Goal: Find contact information: Find contact information

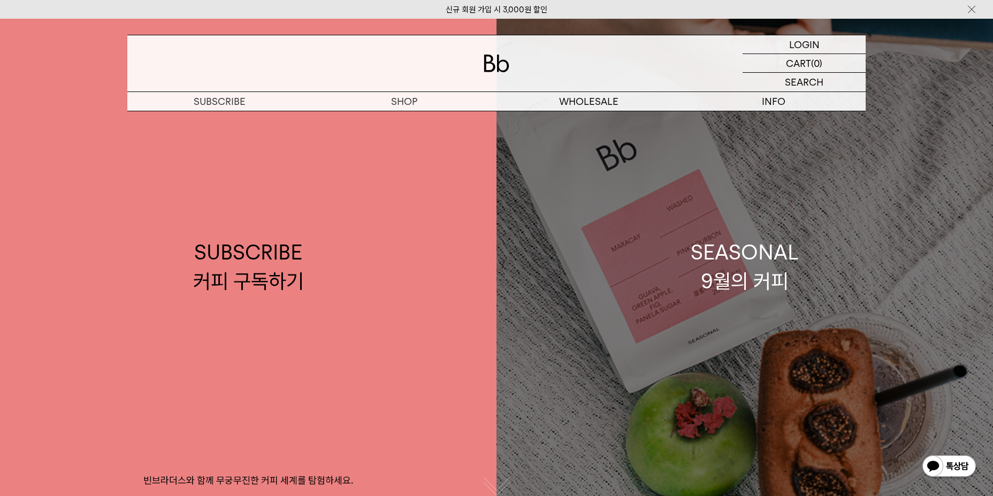
click at [703, 254] on div "SEASONAL 9월의 커피" at bounding box center [745, 266] width 108 height 57
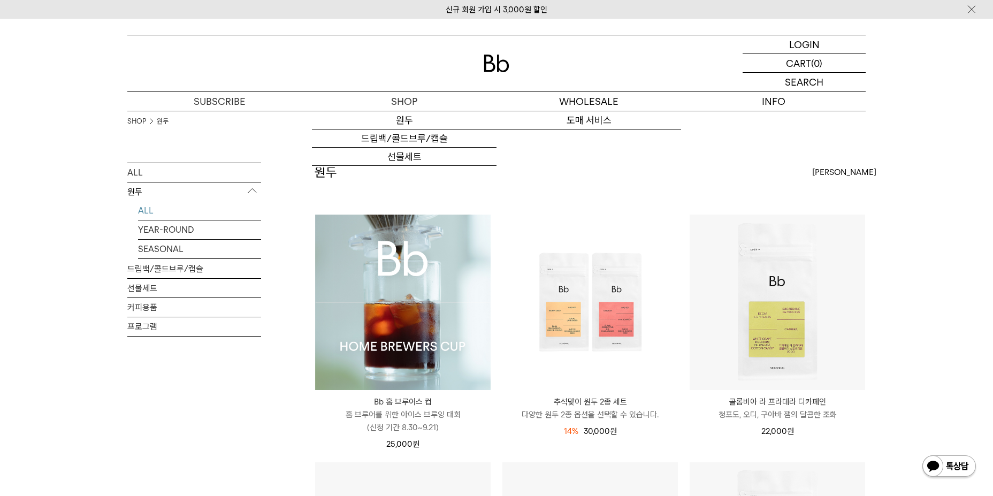
click at [501, 63] on img at bounding box center [497, 64] width 26 height 18
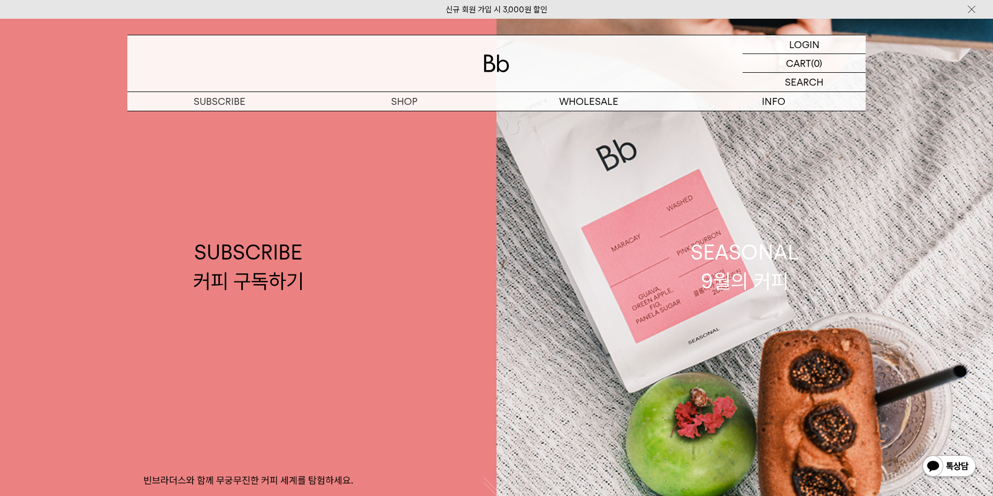
click at [974, 9] on img at bounding box center [971, 9] width 11 height 11
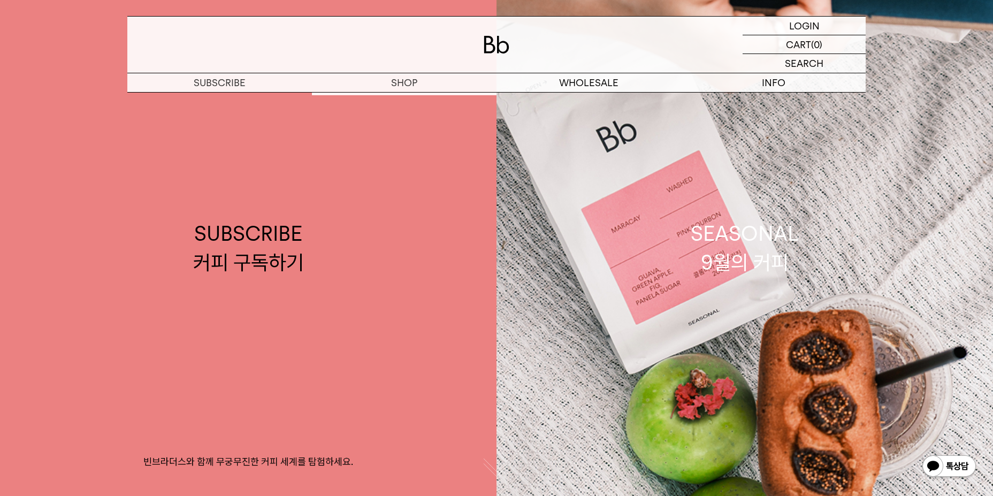
click at [490, 49] on img at bounding box center [497, 45] width 26 height 18
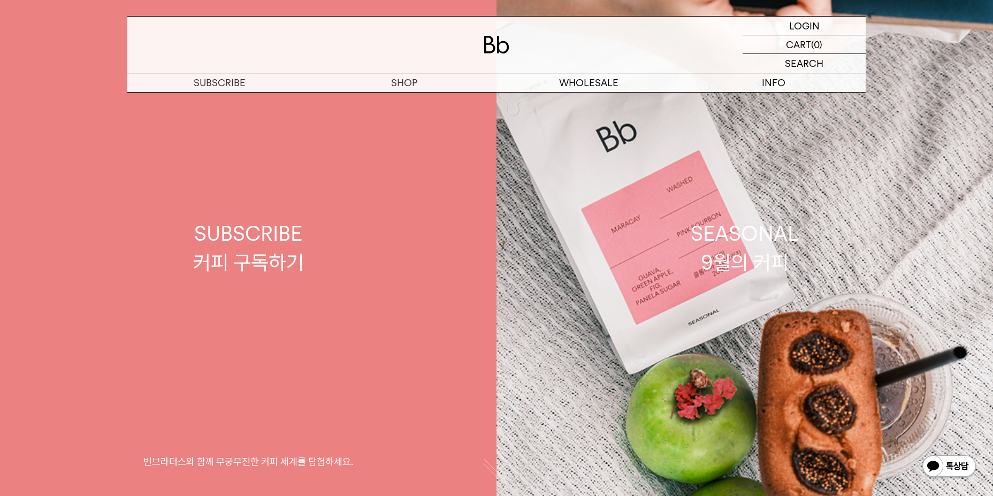
click at [336, 283] on link "SUBSCRIBE 커피 구독하기 빈브라더스와 함께 무궁무진한 커피 세계를 탐험하세요." at bounding box center [248, 248] width 496 height 496
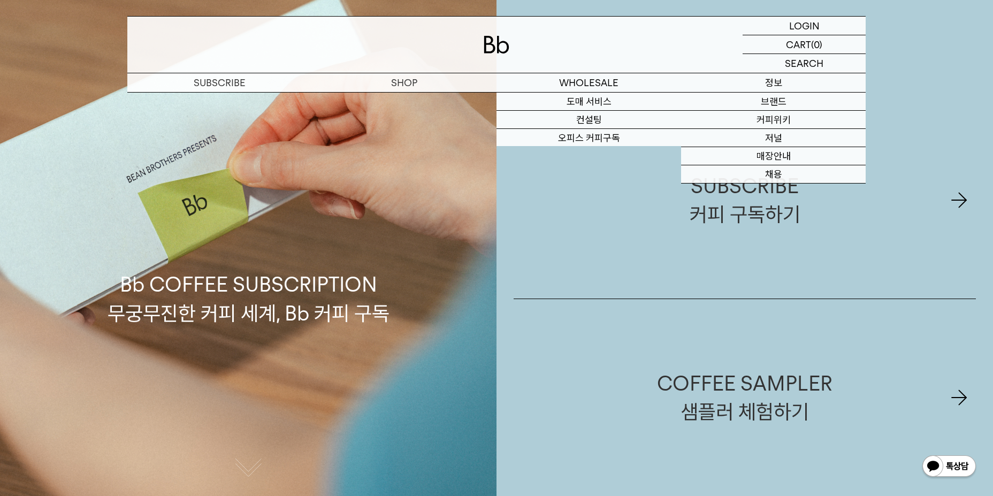
click at [771, 80] on p "정보" at bounding box center [773, 82] width 185 height 19
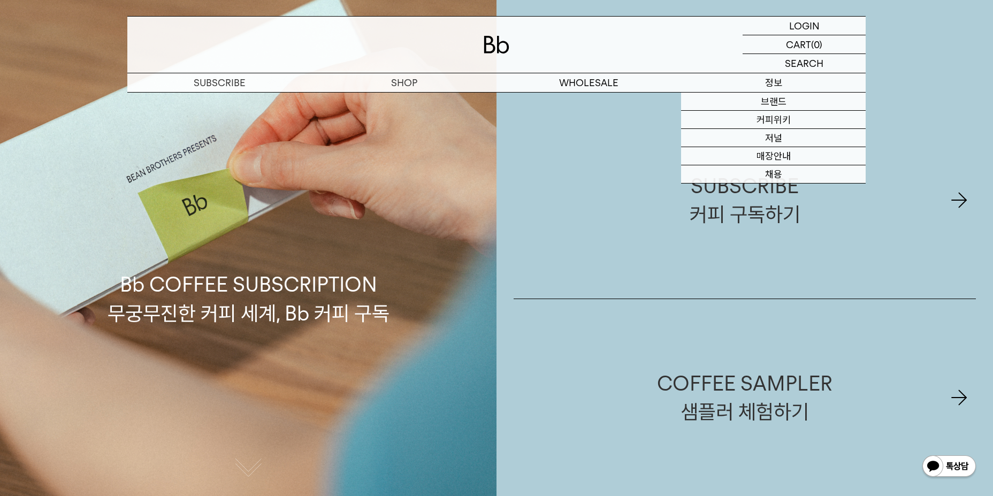
click at [779, 83] on p "정보" at bounding box center [773, 82] width 185 height 19
click at [776, 82] on p "정보" at bounding box center [773, 82] width 185 height 19
click at [772, 82] on p "정보" at bounding box center [773, 82] width 185 height 19
click at [776, 102] on link "브랜드" at bounding box center [773, 102] width 185 height 18
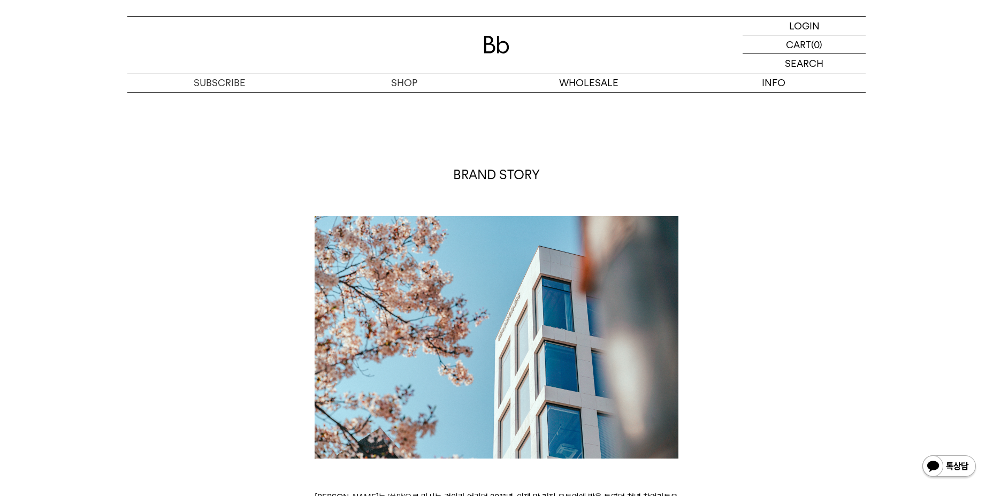
click at [503, 43] on img at bounding box center [497, 45] width 26 height 18
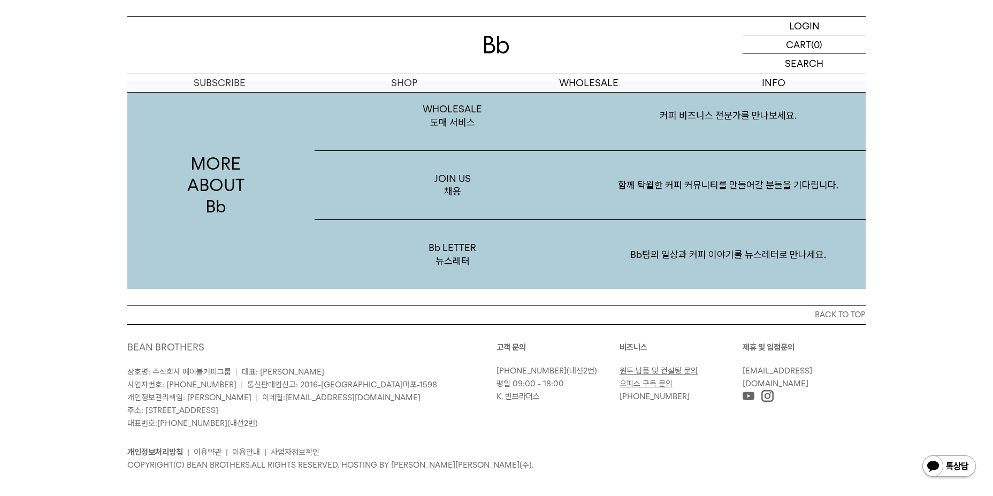
scroll to position [2001, 0]
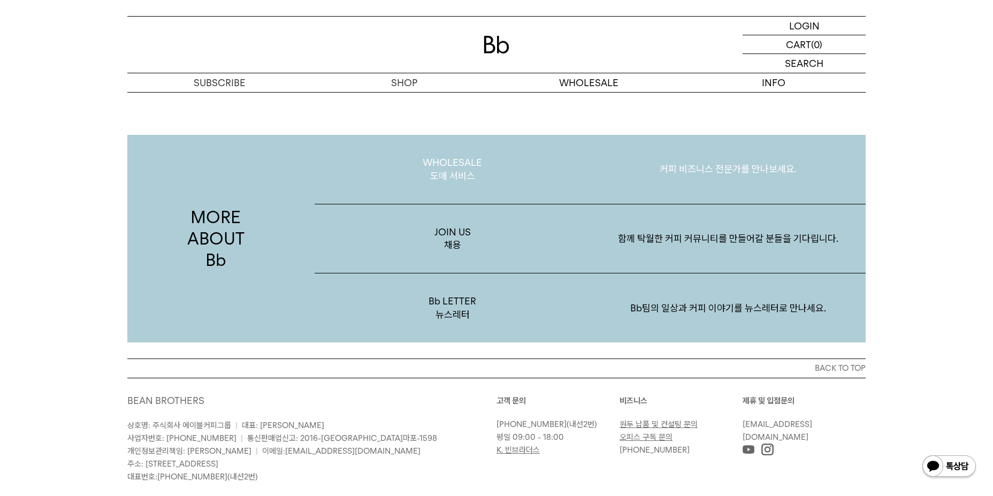
click at [442, 160] on p "WHOLESALE 도매 서비스" at bounding box center [452, 169] width 275 height 69
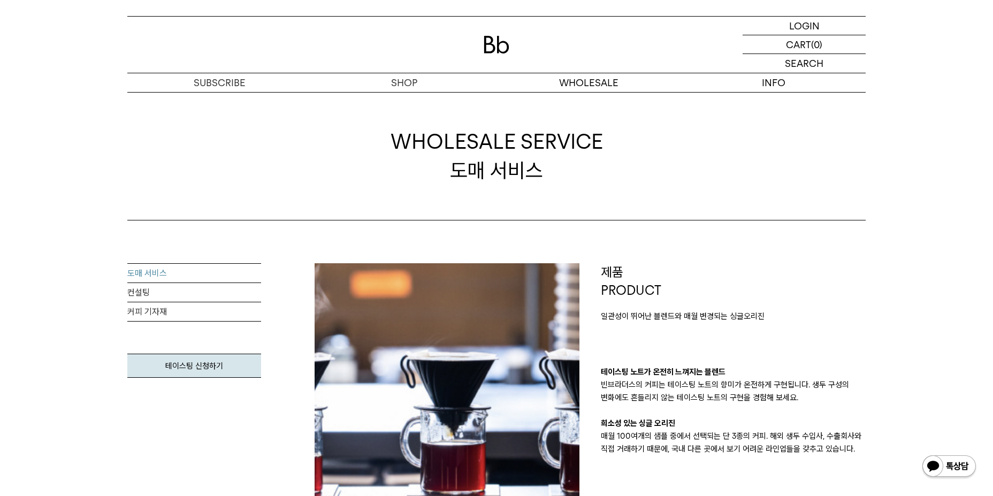
click at [490, 47] on img at bounding box center [497, 45] width 26 height 18
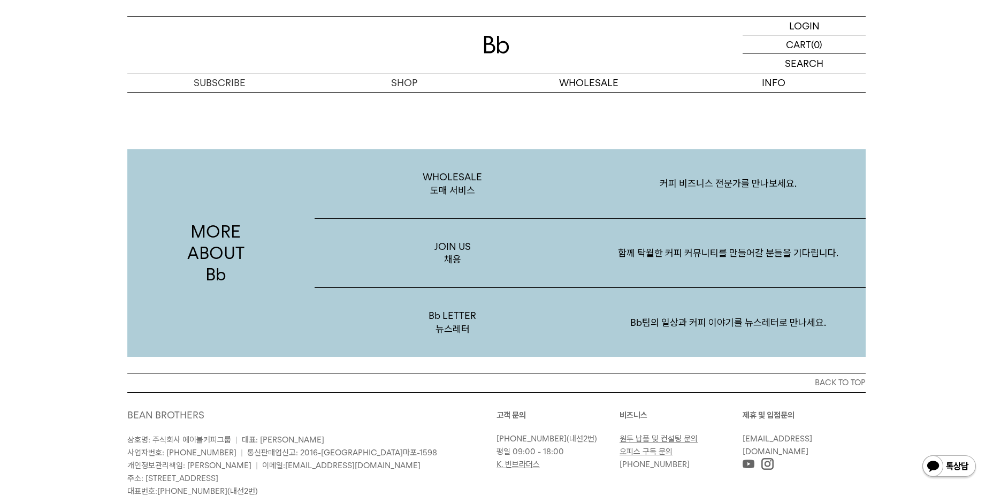
scroll to position [1947, 0]
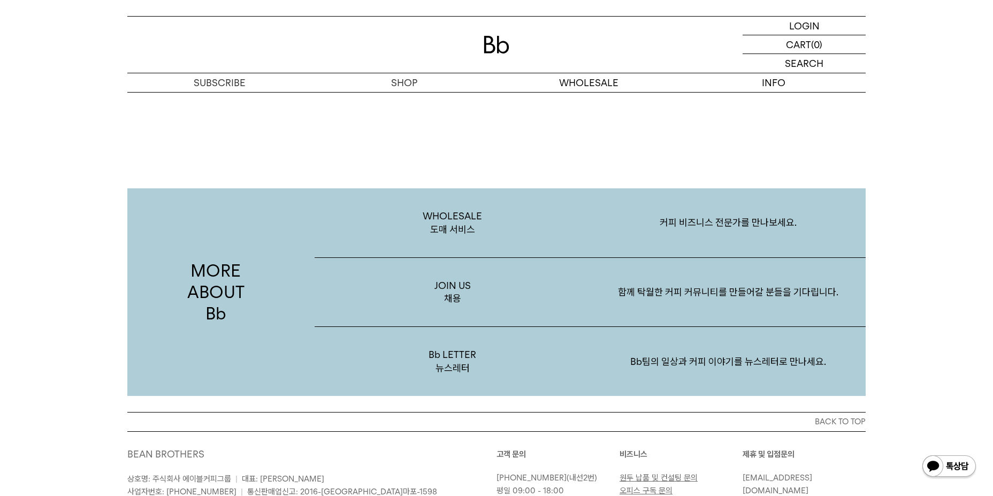
click at [910, 324] on div "MORE ABOUT Bb WHOLESALE 도매 서비스 커피 비즈니스 전문가를 만나보세요. JOIN US 채용 함께 탁월한 커피 커뮤니티를 만…" at bounding box center [496, 260] width 993 height 304
click at [712, 347] on p "Bb팀의 일상과 커피 이야기를 뉴스레터로 만나세요." at bounding box center [727, 362] width 275 height 56
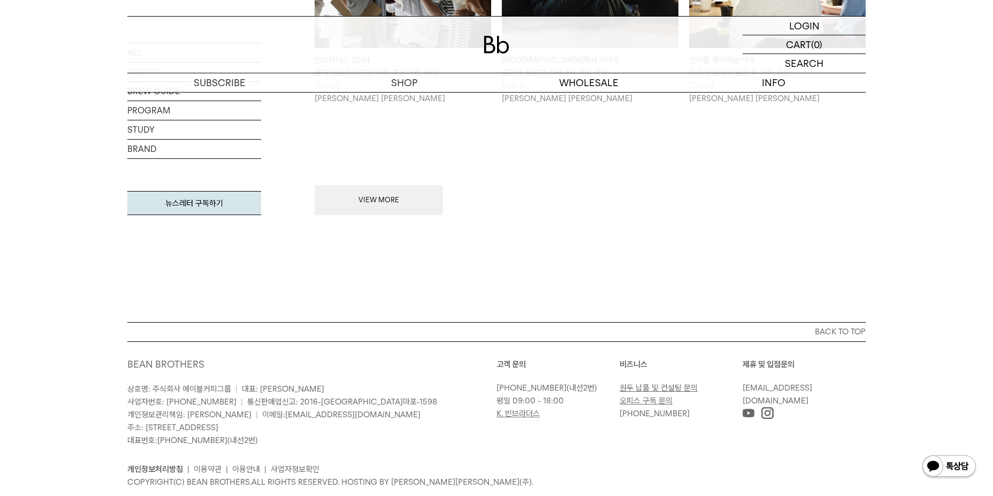
scroll to position [1431, 0]
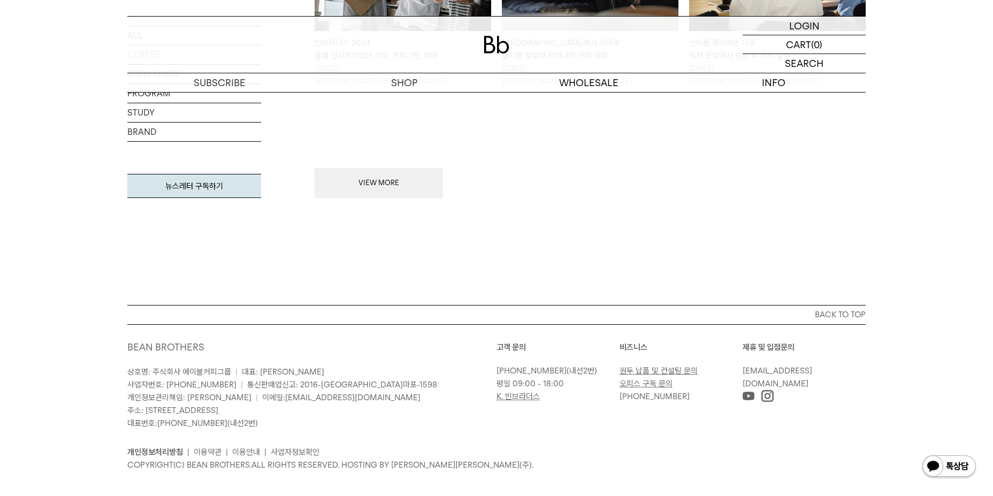
click at [762, 366] on link "[EMAIL_ADDRESS][DOMAIN_NAME]" at bounding box center [777, 377] width 70 height 22
click at [568, 408] on div "고객 문의 [PHONE_NUMBER] (내선2번) 평일 09:00 - 18:00 K. 빈브라더스 [GEOGRAPHIC_DATA] 원두 납품 및…" at bounding box center [680, 385] width 369 height 89
drag, startPoint x: 837, startPoint y: 357, endPoint x: 742, endPoint y: 362, distance: 94.3
click at [742, 364] on p "[EMAIL_ADDRESS][DOMAIN_NAME]" at bounding box center [801, 377] width 118 height 26
copy link "[EMAIL_ADDRESS][DOMAIN_NAME]"
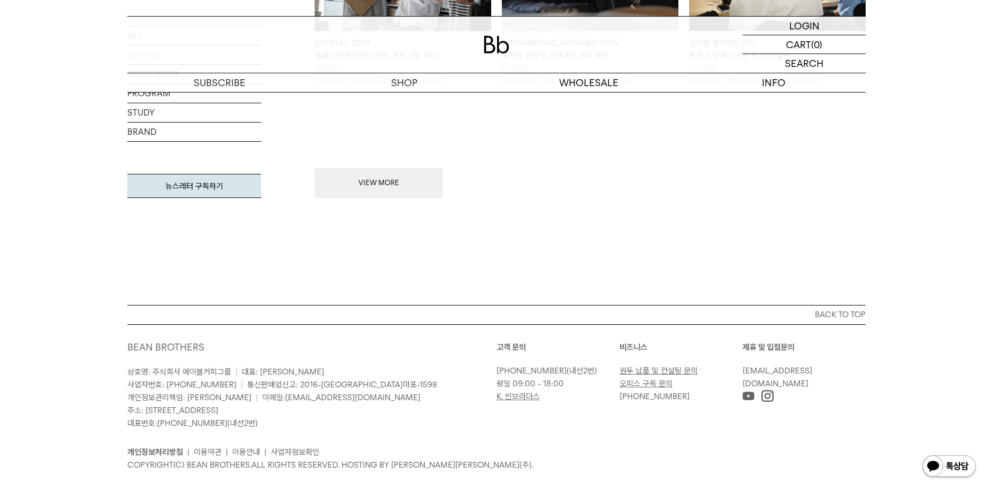
click at [870, 387] on div "BACK TO TOP BEAN BROTHERS 상호명: 주식회사 에이블커피그룹 | 대표: [PERSON_NAME] 사업자번호: [PHONE_N…" at bounding box center [496, 396] width 770 height 182
